Goal: Navigation & Orientation: Find specific page/section

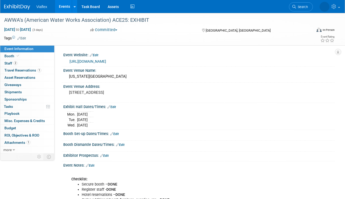
click at [65, 5] on link "Events" at bounding box center [64, 6] width 19 height 13
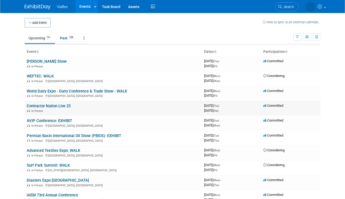
click at [47, 105] on link "Contractor Nation Live 25" at bounding box center [49, 106] width 44 height 5
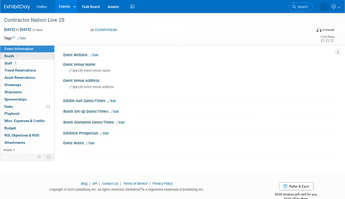
click at [6, 55] on span "Booth" at bounding box center [12, 56] width 16 height 4
